Goal: Navigation & Orientation: Find specific page/section

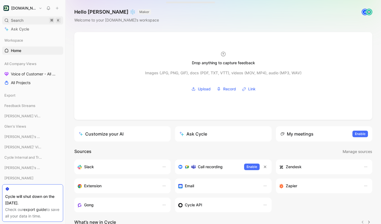
click at [26, 21] on div "Search ⌘ K" at bounding box center [32, 20] width 61 height 8
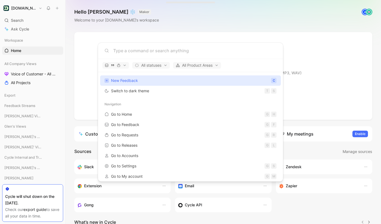
click at [29, 77] on body "[DOMAIN_NAME] Search ⌘ K Ask Cycle Workspace Home G then H All Company Views Vo…" at bounding box center [190, 112] width 381 height 224
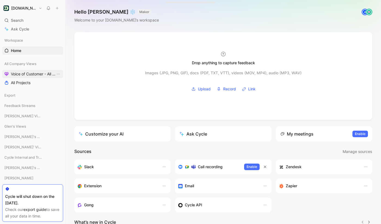
click at [33, 76] on span "Voice of Customer - All Areas" at bounding box center [33, 73] width 45 height 5
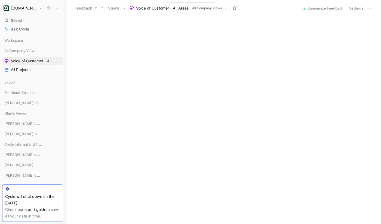
scroll to position [133, 0]
